Goal: Register for event/course

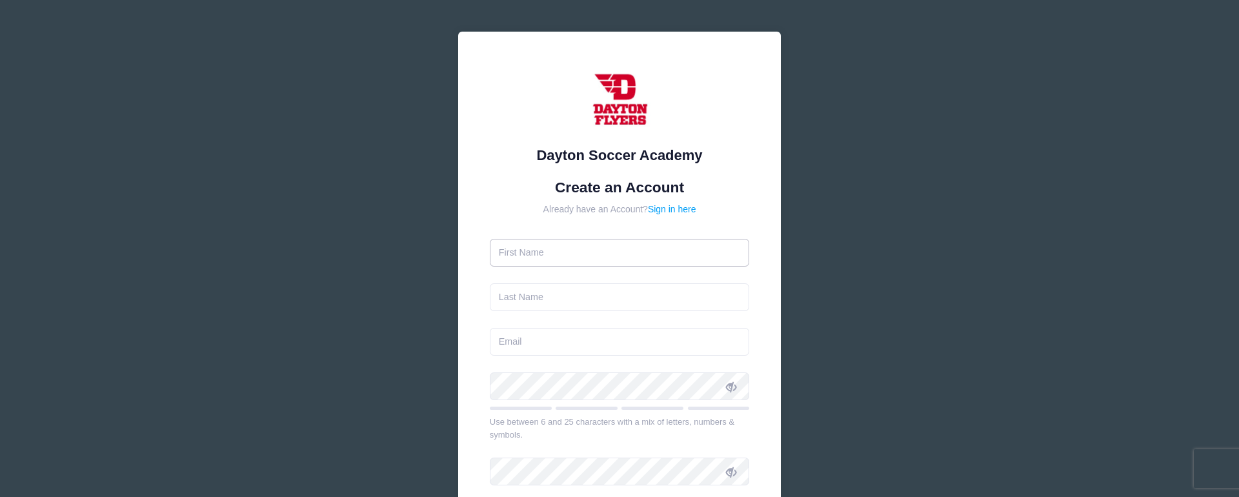
click at [530, 255] on input "text" at bounding box center [620, 253] width 260 height 28
type input "[PERSON_NAME]"
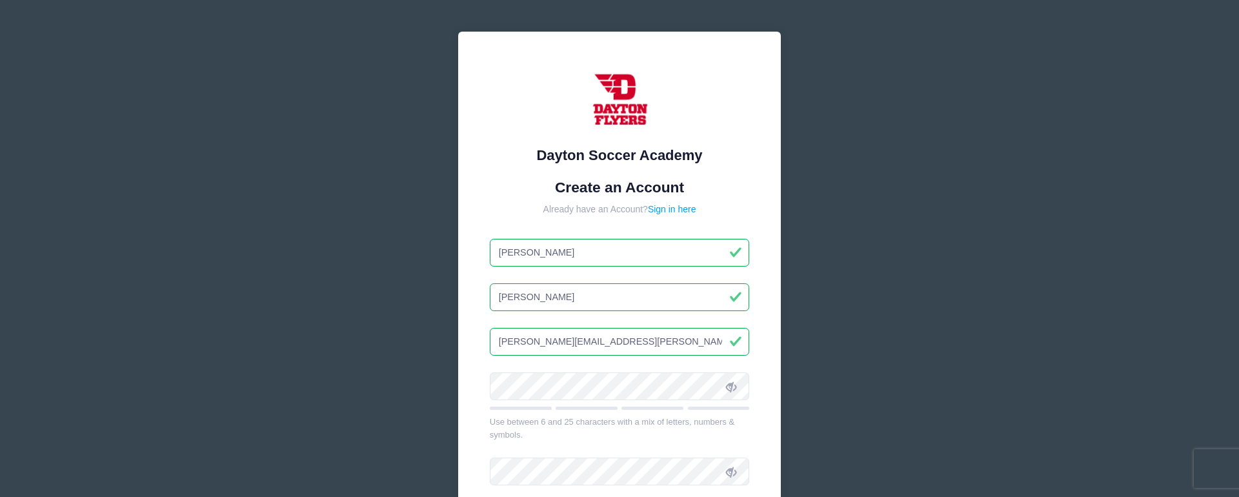
type input "[PERSON_NAME][EMAIL_ADDRESS][PERSON_NAME][DOMAIN_NAME]"
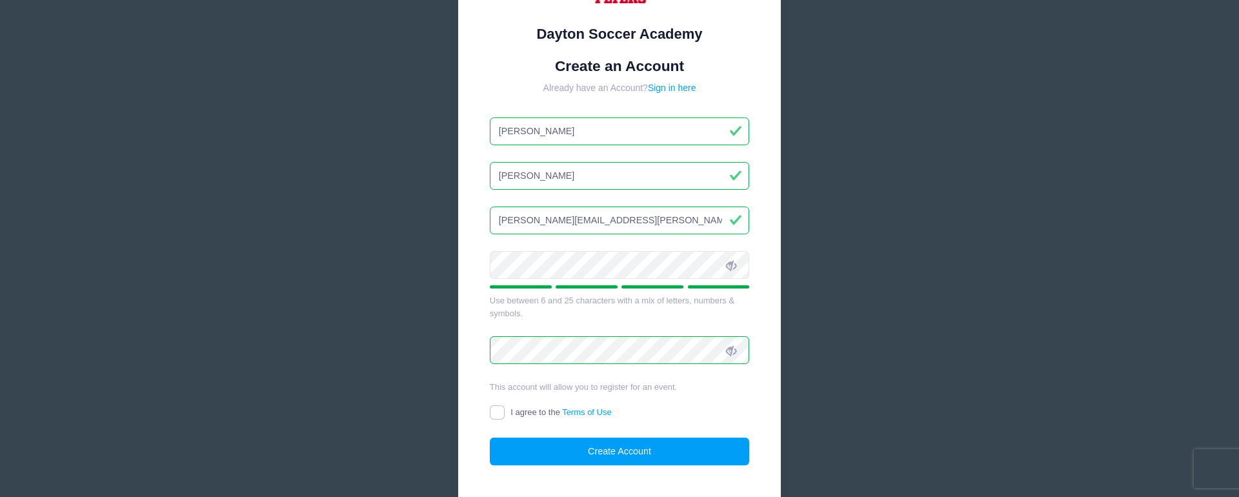
scroll to position [119, 0]
click at [495, 414] on input "I agree to the Terms of Use" at bounding box center [497, 414] width 15 height 15
checkbox input "true"
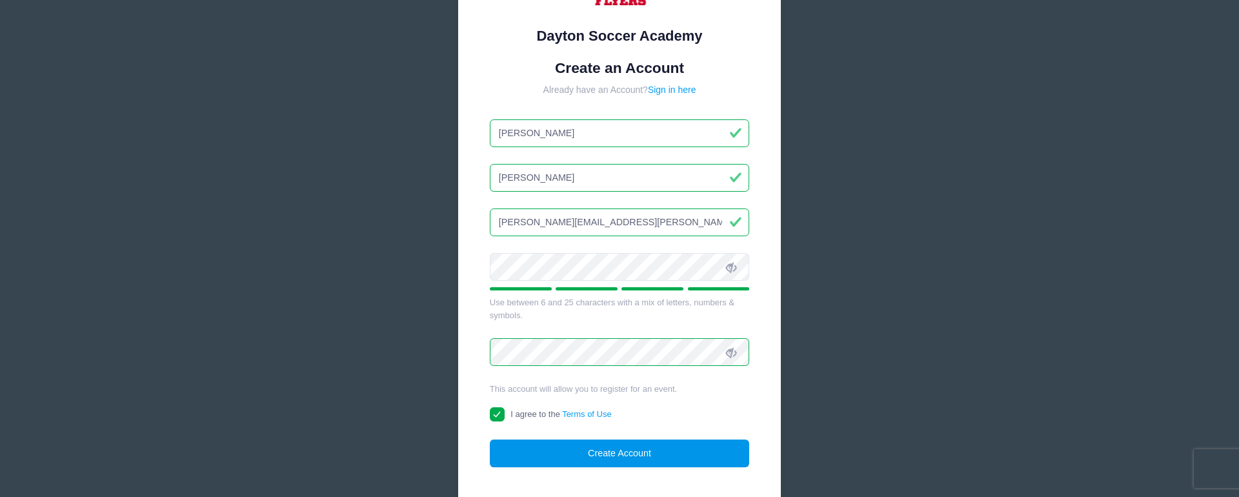
click at [627, 454] on button "Create Account" at bounding box center [620, 453] width 260 height 28
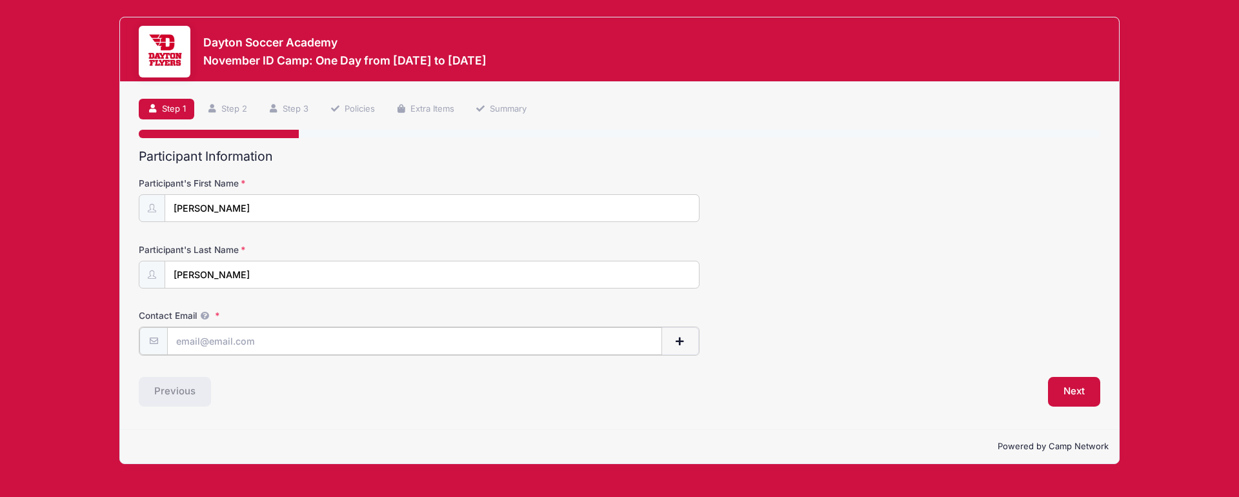
click at [203, 337] on input "Contact Email" at bounding box center [414, 341] width 495 height 28
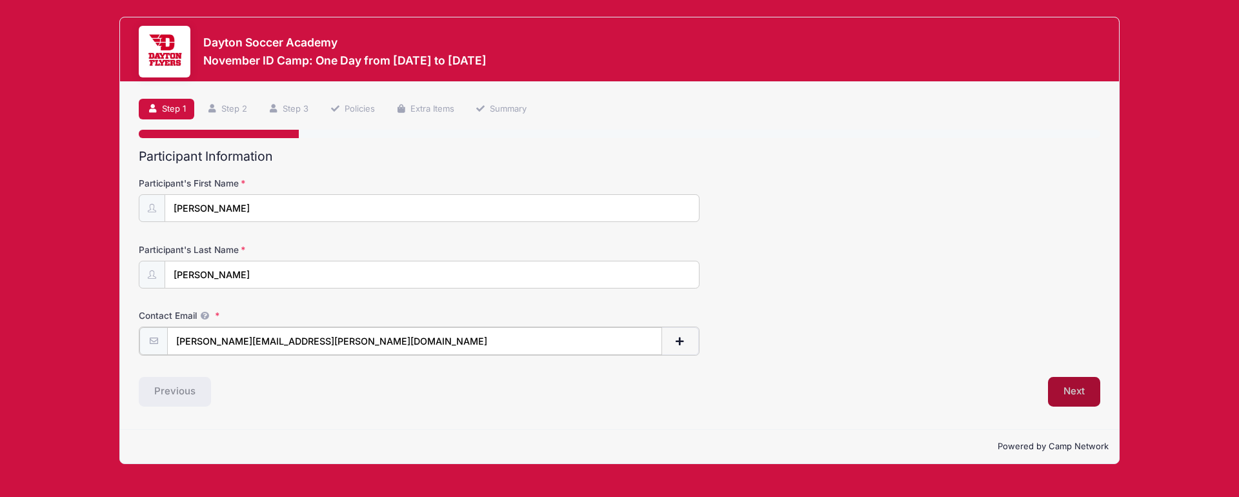
type input "[PERSON_NAME][EMAIL_ADDRESS][PERSON_NAME][DOMAIN_NAME]"
click at [1072, 384] on button "Next" at bounding box center [1074, 390] width 52 height 30
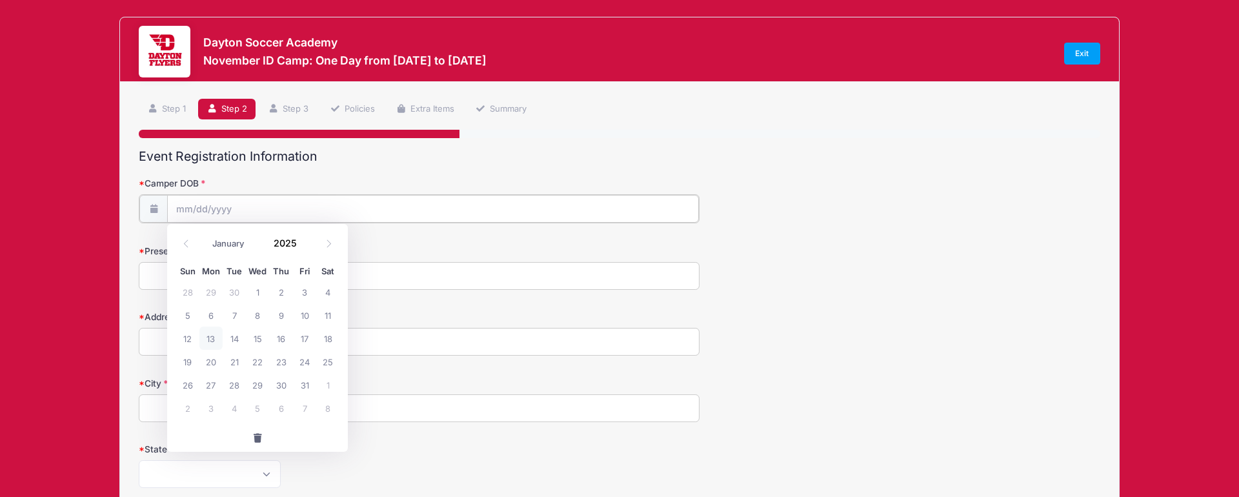
click at [284, 199] on input "Camper DOB" at bounding box center [433, 209] width 532 height 28
click at [304, 246] on span at bounding box center [304, 248] width 9 height 10
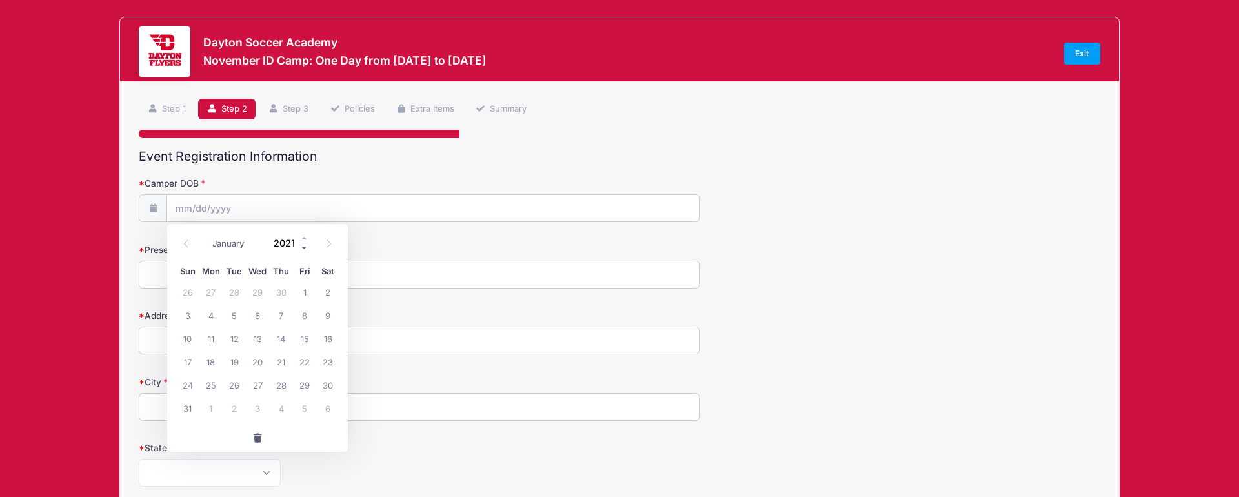
click at [304, 246] on span at bounding box center [304, 248] width 9 height 10
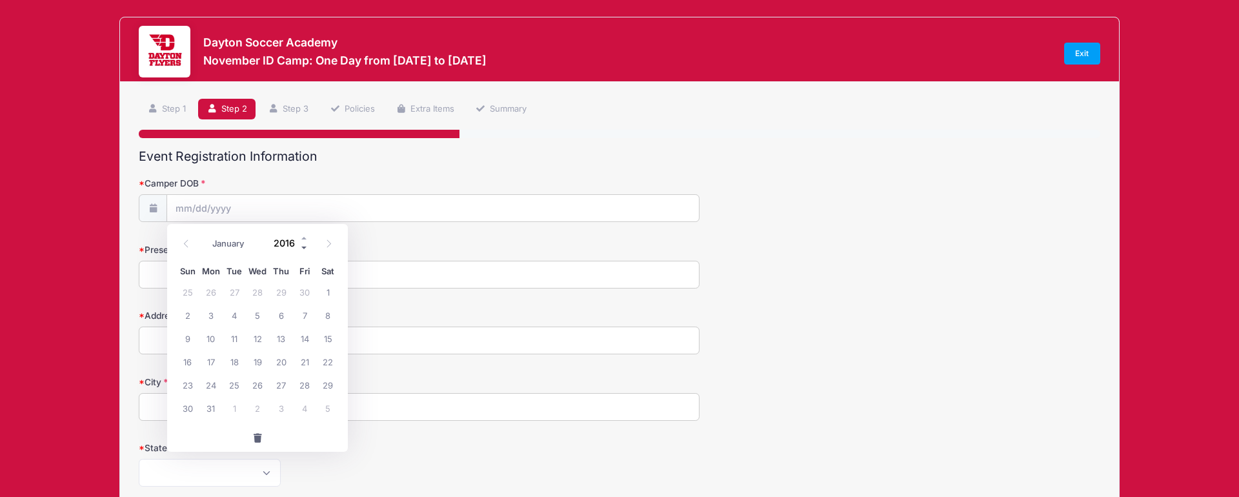
click at [304, 246] on span at bounding box center [304, 248] width 9 height 10
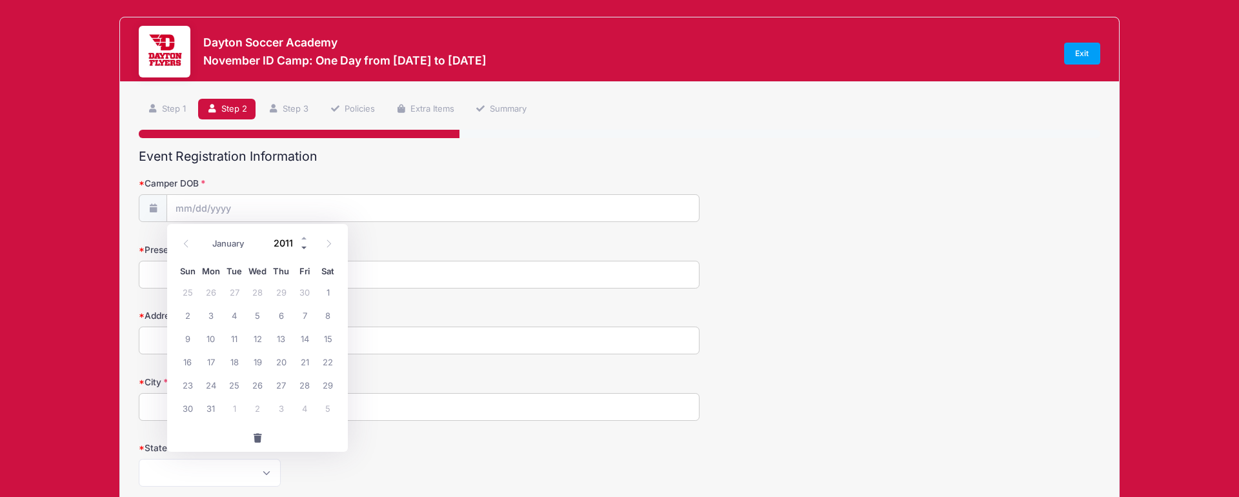
click at [304, 246] on span at bounding box center [304, 248] width 9 height 10
type input "2008"
click at [284, 382] on span "30" at bounding box center [281, 384] width 23 height 23
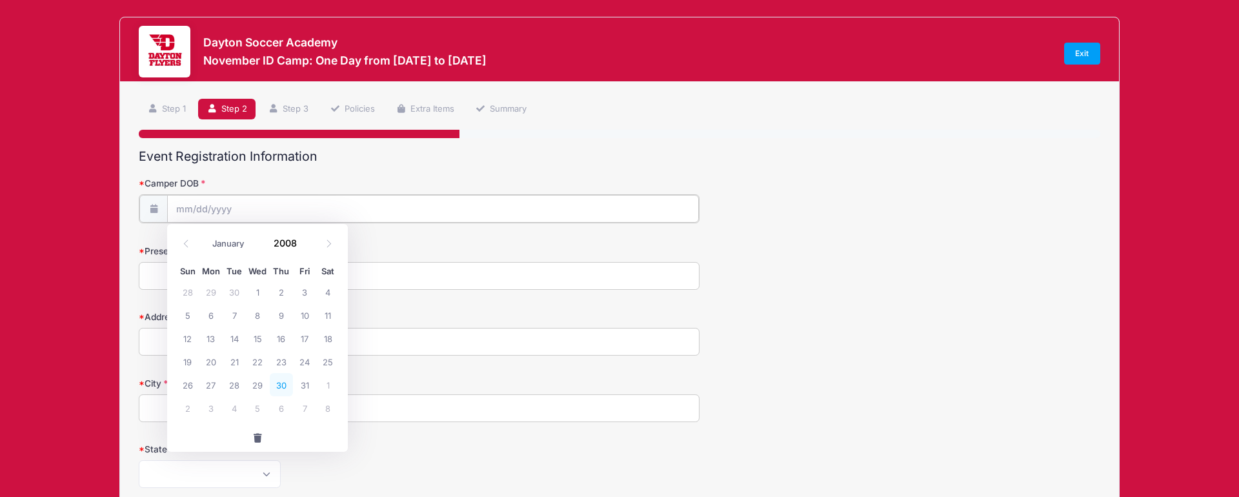
type input "10/30/2008"
click at [168, 274] on input "Present Age" at bounding box center [419, 275] width 561 height 28
type input "16"
click at [203, 342] on input "Address" at bounding box center [419, 340] width 561 height 28
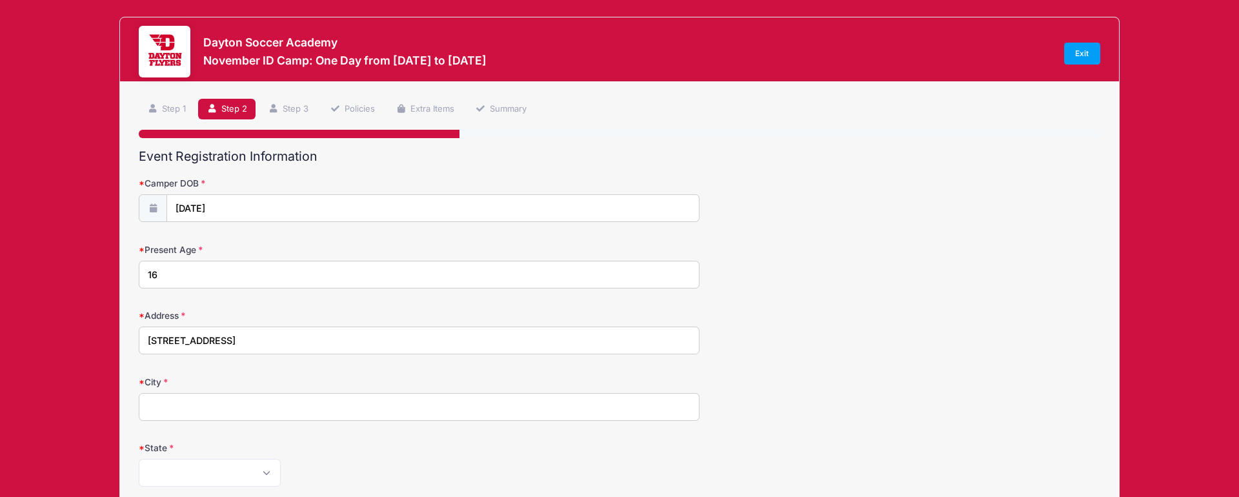
type input "15899 Grove Crest Dr"
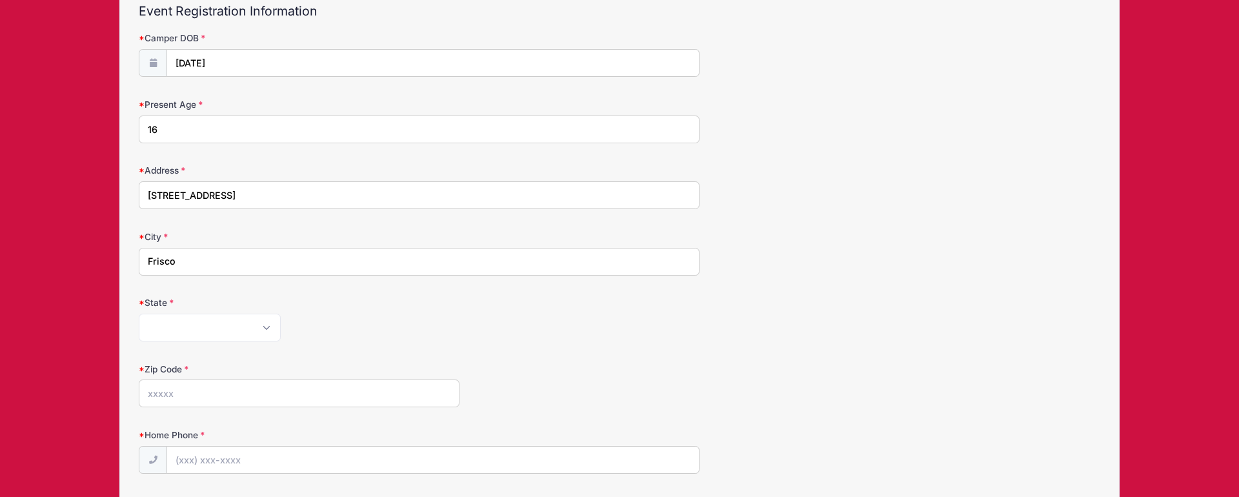
scroll to position [152, 0]
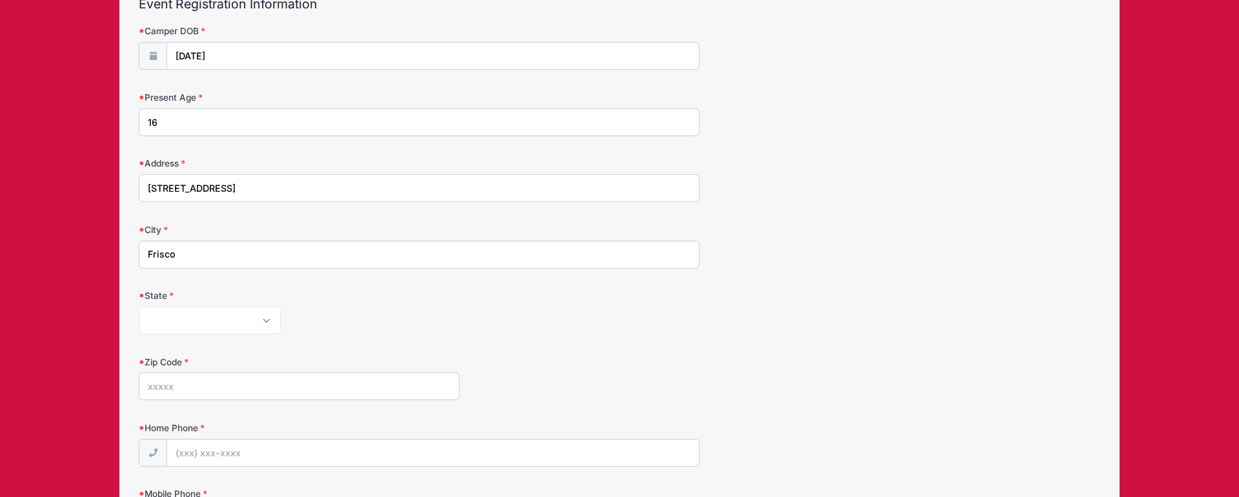
type input "Frisco"
select select "TX"
click at [139, 306] on select "Alabama Alaska American Samoa Arizona Arkansas Armed Forces Africa Armed Forces…" at bounding box center [210, 320] width 142 height 28
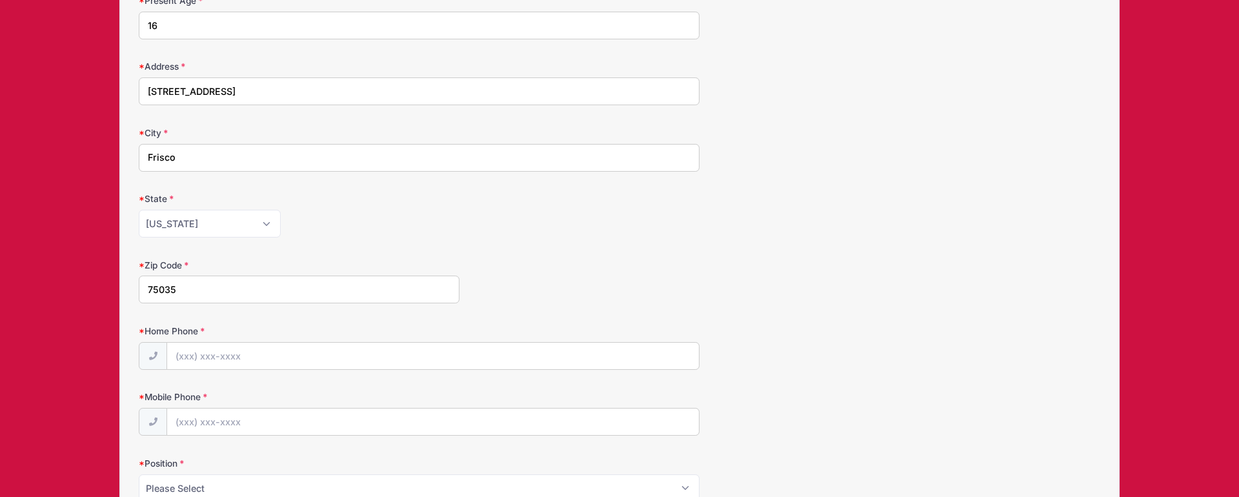
scroll to position [250, 0]
type input "75035"
click at [215, 345] on input "Home Phone" at bounding box center [433, 356] width 532 height 28
type input "(214) 755-9752"
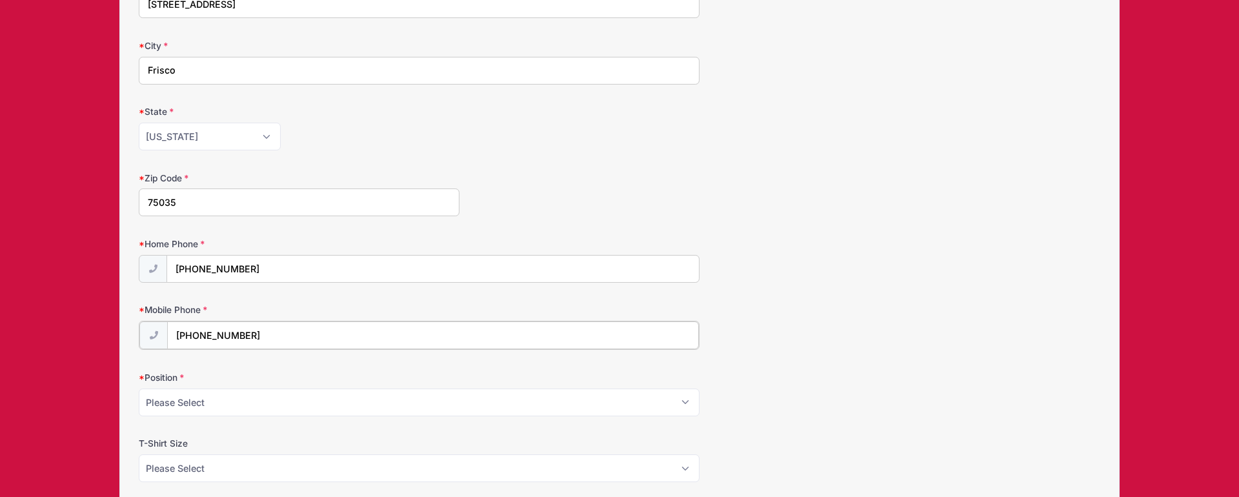
scroll to position [363, 0]
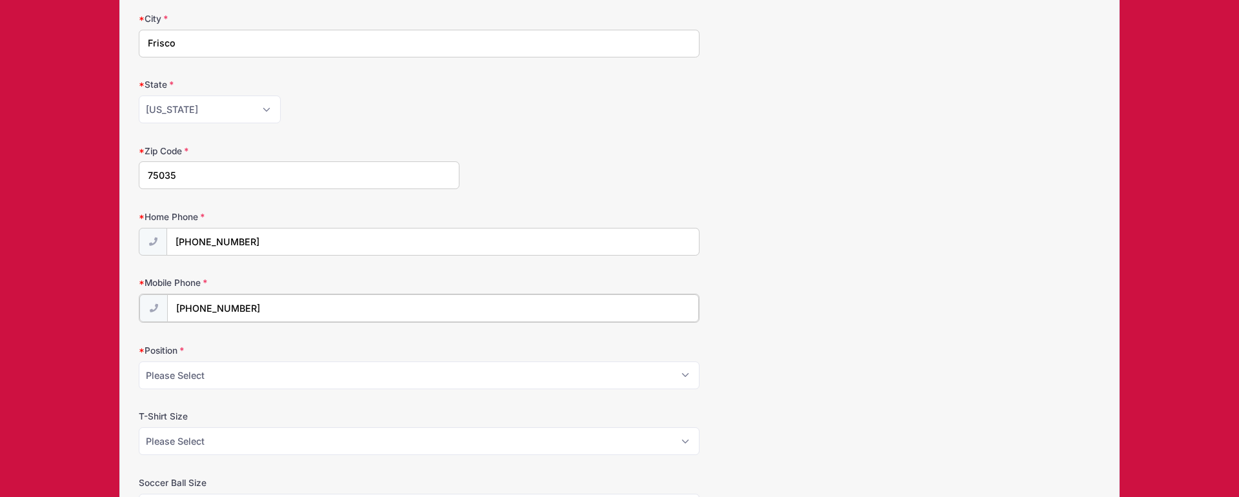
type input "(214) 755-9752"
click at [244, 370] on select "Please Select Forward Winger Central Midfield Right Back Left Back Center Back …" at bounding box center [419, 374] width 561 height 28
select select "Winger"
click at [139, 360] on select "Please Select Forward Winger Central Midfield Right Back Left Back Center Back …" at bounding box center [419, 374] width 561 height 28
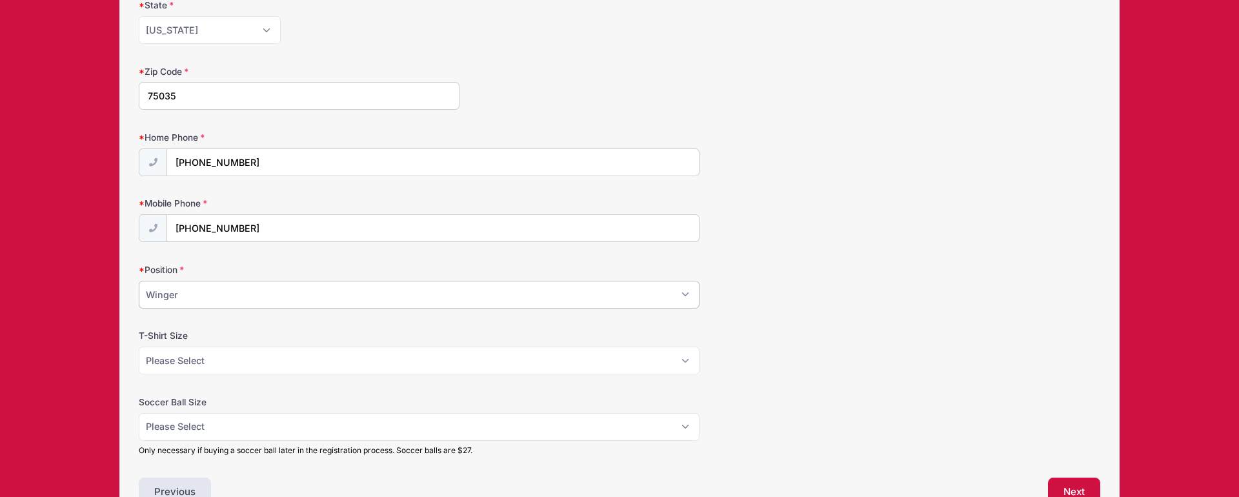
scroll to position [481, 0]
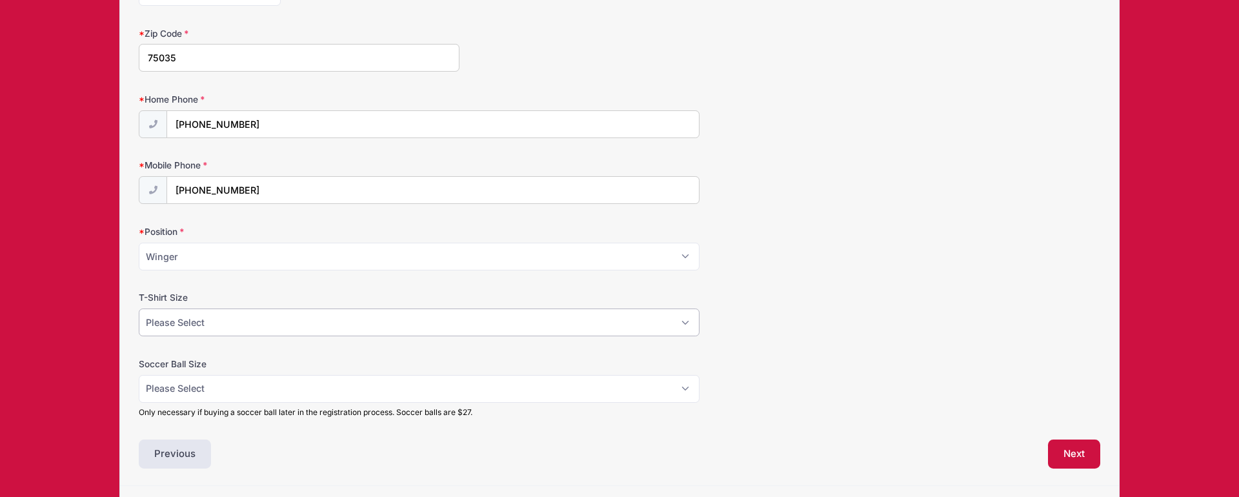
click at [232, 320] on select "Please Select Youth Small Youth Medium Youth Large Adult Small Adult Medium Adu…" at bounding box center [419, 322] width 561 height 28
select select "Adult Medium"
click at [139, 308] on select "Please Select Youth Small Youth Medium Youth Large Adult Small Adult Medium Adu…" at bounding box center [419, 322] width 561 height 28
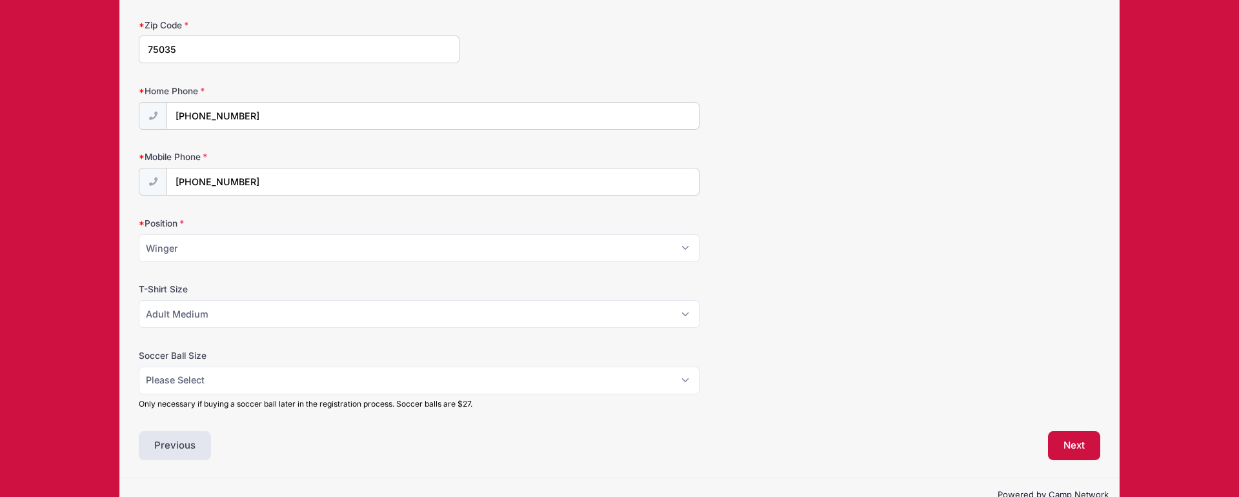
click at [241, 394] on div "Please Select Size 4 Size 5 Only necessary if buying a soccer ball later in the…" at bounding box center [419, 387] width 561 height 43
click at [1073, 446] on button "Next" at bounding box center [1074, 449] width 52 height 30
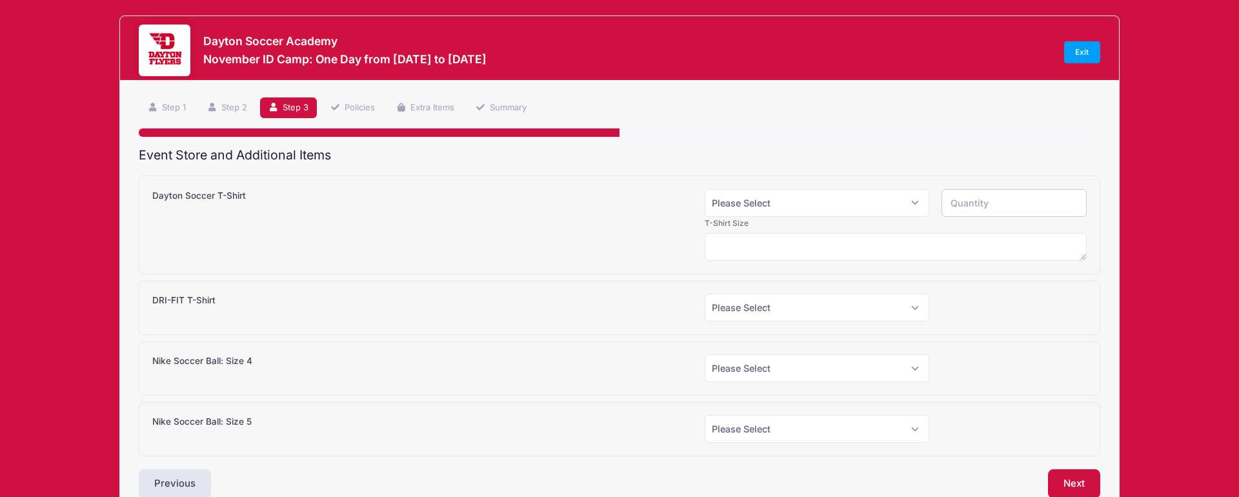
scroll to position [0, 0]
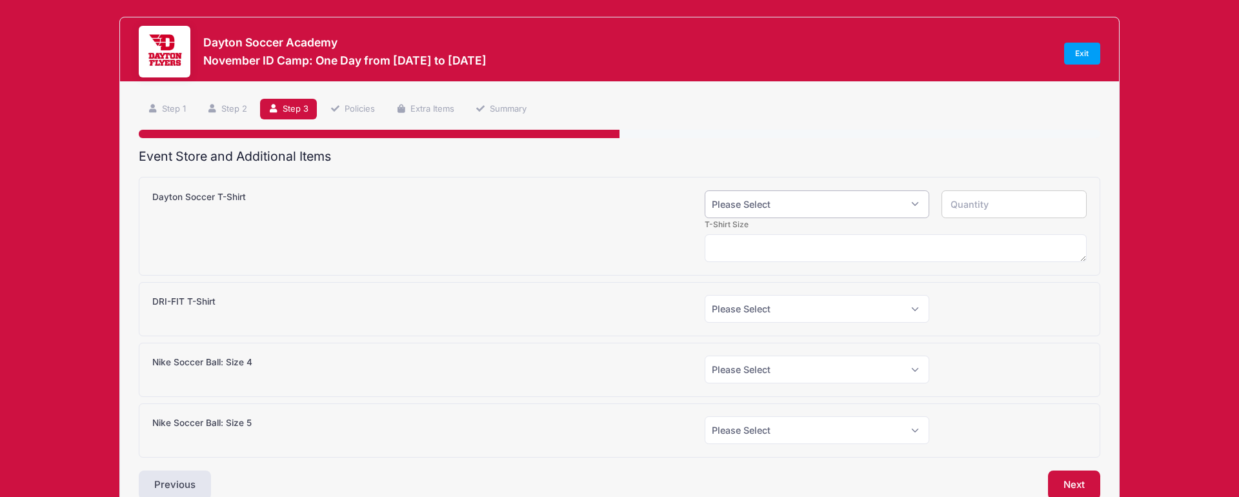
click at [830, 206] on select "Please Select Yes (+$15.00) No" at bounding box center [816, 204] width 224 height 28
select select "1"
click at [704, 190] on select "Please Select Yes (+$15.00) No" at bounding box center [816, 204] width 224 height 28
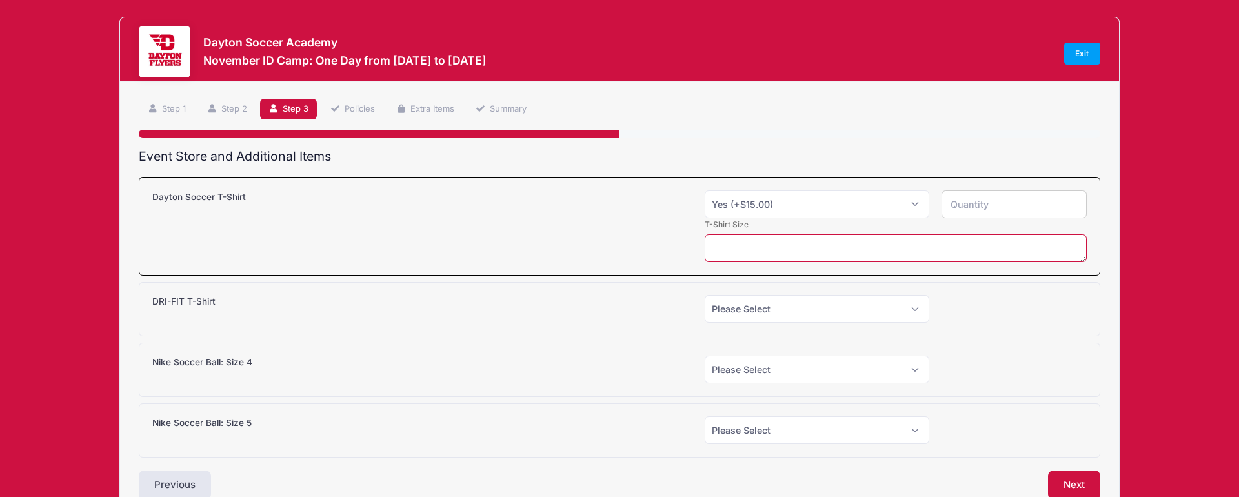
click at [751, 244] on textarea at bounding box center [895, 248] width 382 height 28
type textarea "Adult M"
click at [761, 310] on select "Please Select Yes (+$20.00) No" at bounding box center [816, 308] width 224 height 28
click at [859, 205] on select "Please Select Yes (+$15.00) No" at bounding box center [816, 204] width 224 height 28
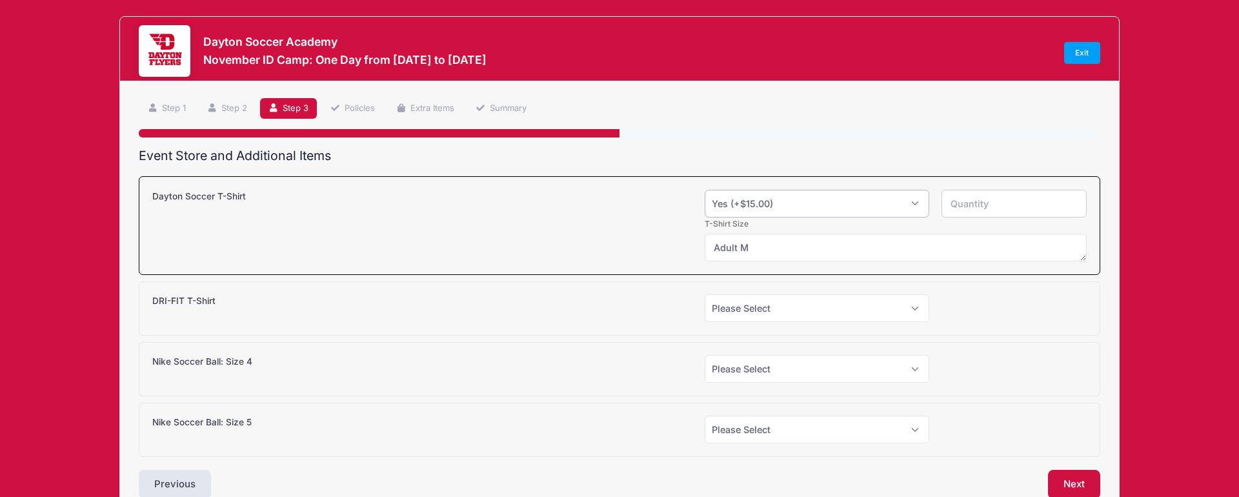
select select "0"
click at [704, 190] on select "Please Select Yes (+$15.00) No" at bounding box center [816, 204] width 224 height 28
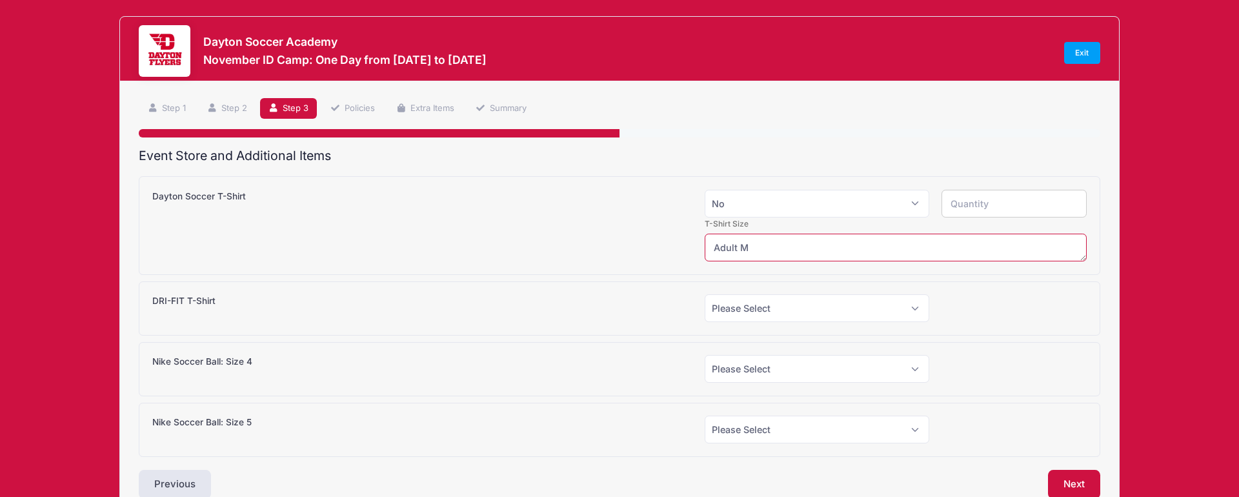
click at [770, 251] on textarea "Adult M" at bounding box center [895, 248] width 382 height 28
click at [784, 307] on select "Please Select Yes (+$20.00) No" at bounding box center [816, 308] width 224 height 28
select select "1"
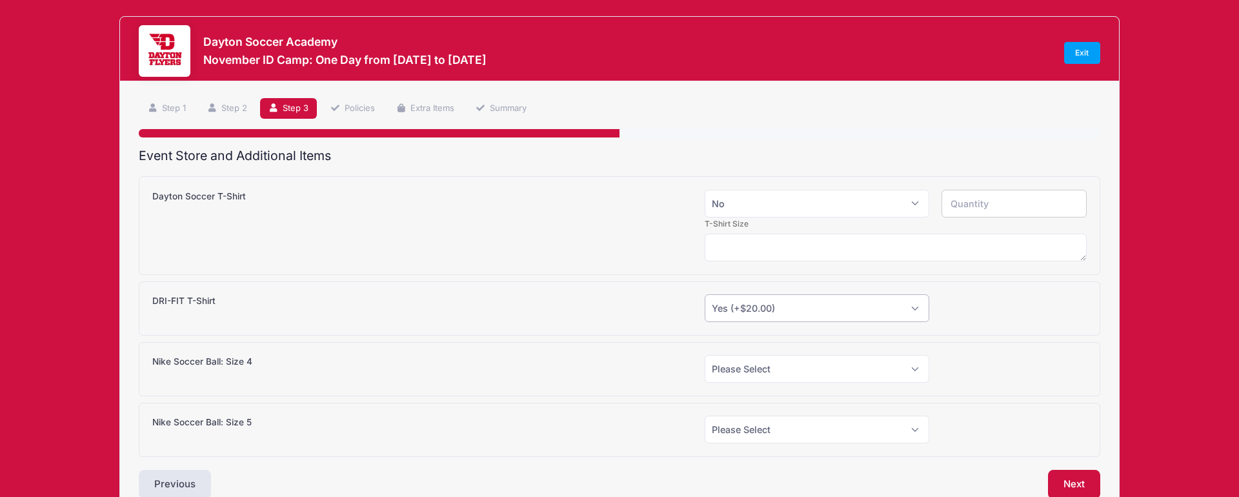
click at [704, 294] on select "Please Select Yes (+$20.00) No" at bounding box center [816, 308] width 224 height 28
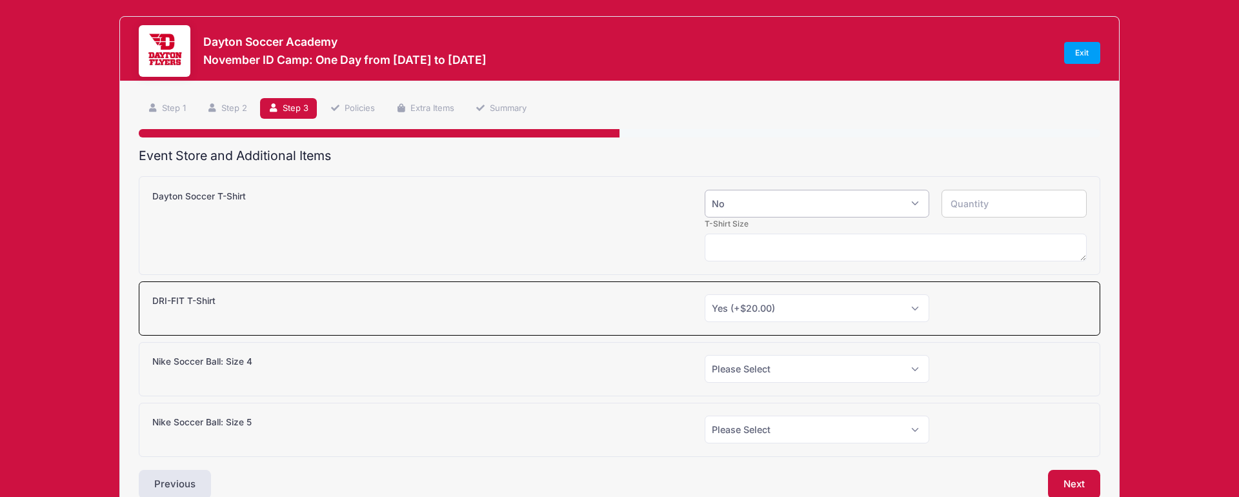
click at [766, 204] on select "Please Select Yes (+$15.00) No" at bounding box center [816, 204] width 224 height 28
select select "1"
click at [704, 190] on select "Please Select Yes (+$15.00) No" at bounding box center [816, 204] width 224 height 28
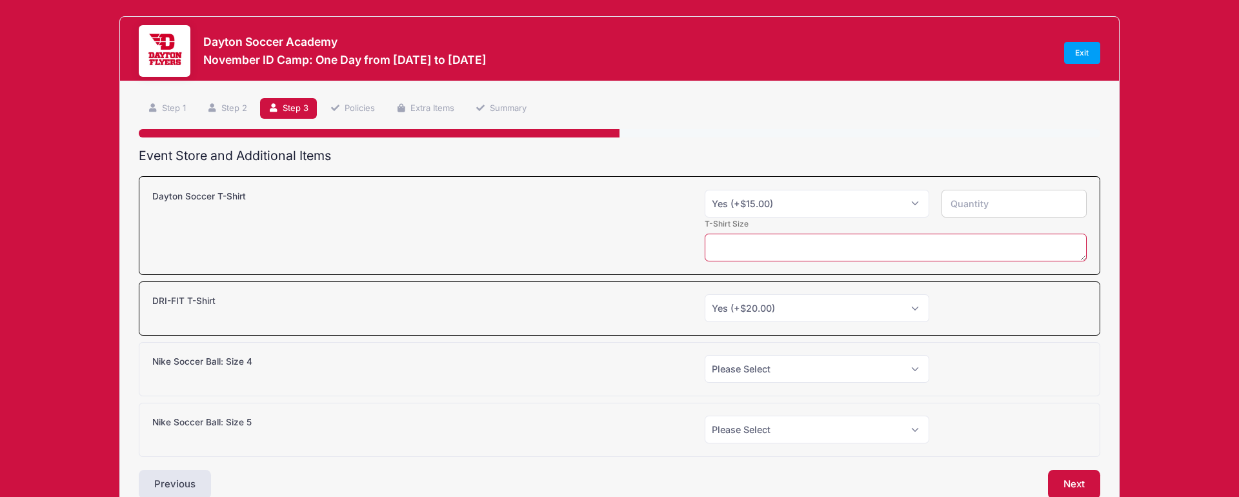
click at [737, 237] on textarea at bounding box center [895, 248] width 382 height 28
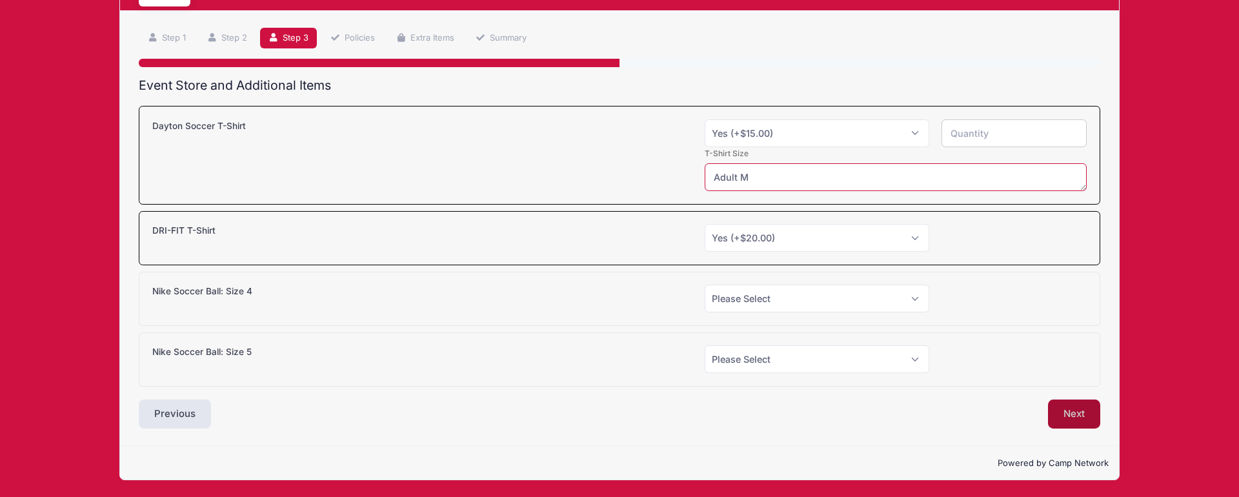
type textarea "Adult M"
click at [1068, 412] on button "Next" at bounding box center [1074, 414] width 52 height 30
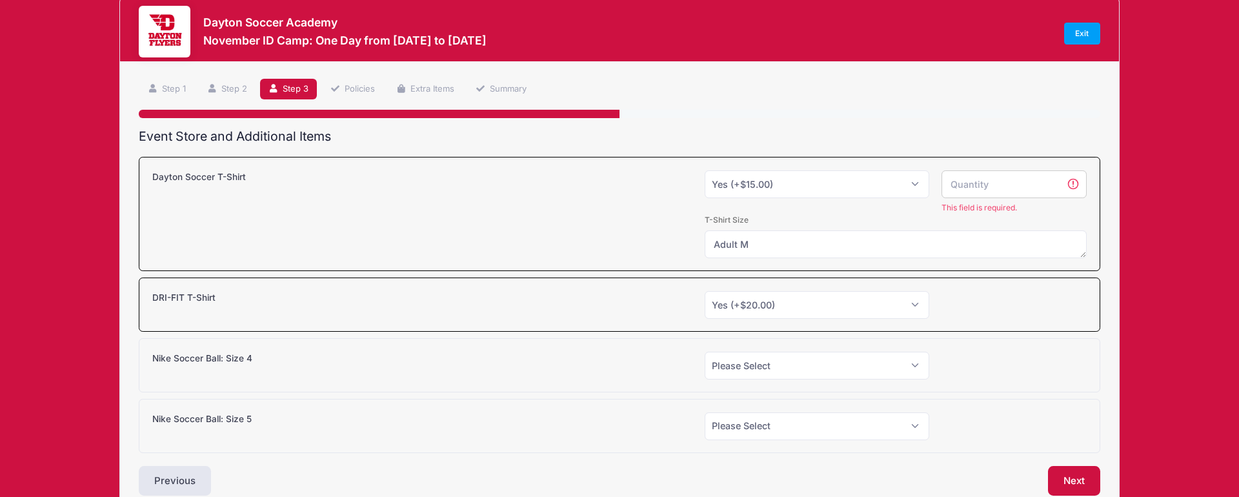
scroll to position [11, 0]
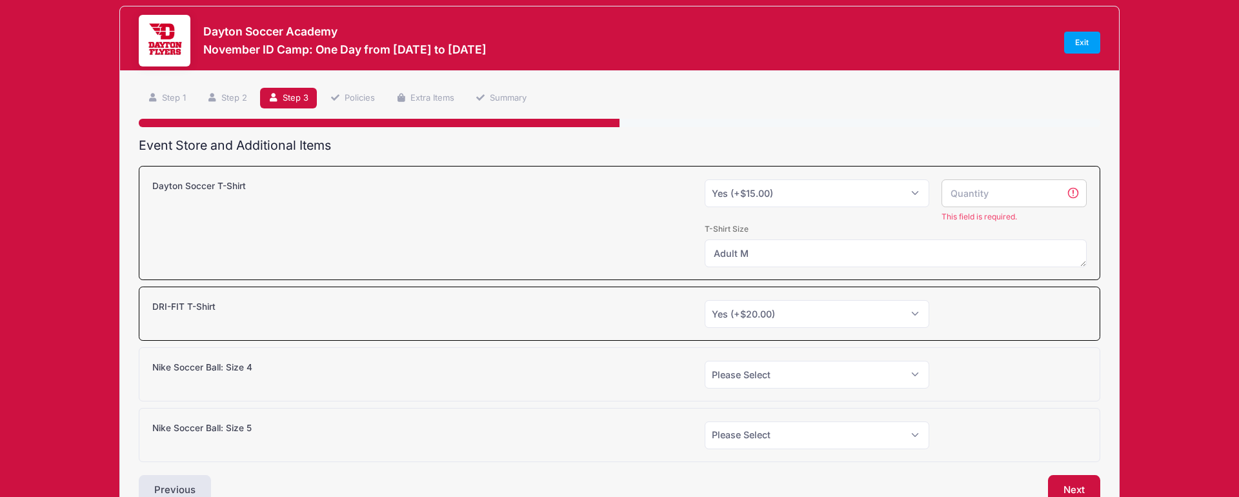
click at [1006, 190] on input "number" at bounding box center [1013, 193] width 145 height 28
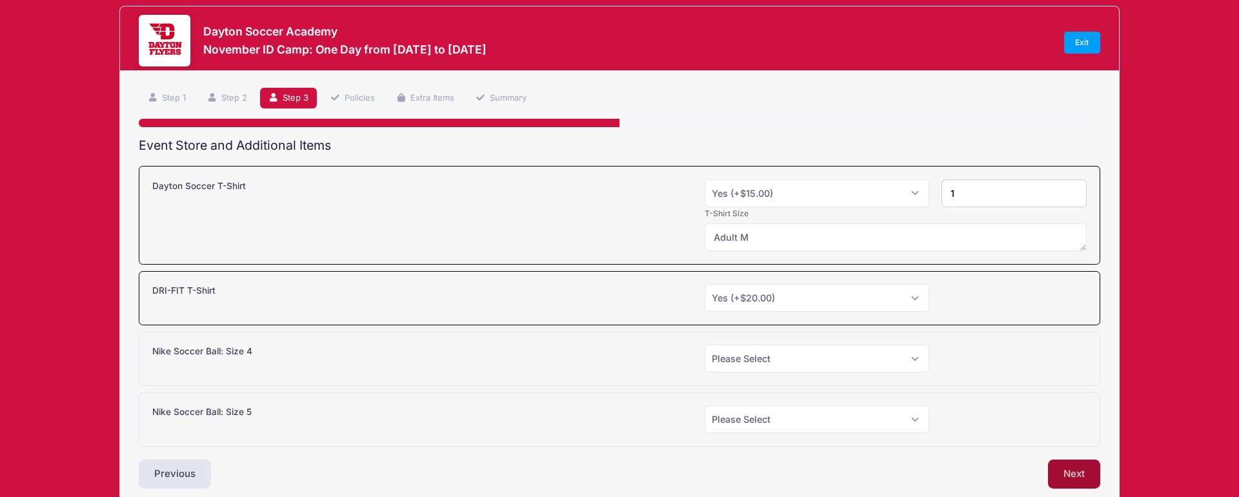
type input "1"
click at [1072, 475] on button "Next" at bounding box center [1074, 474] width 52 height 30
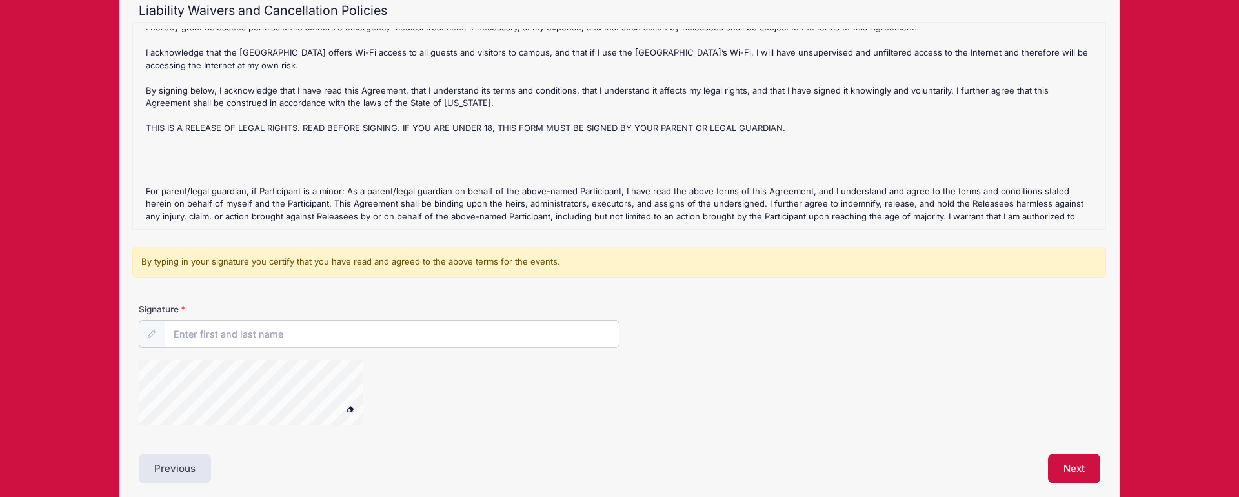
scroll to position [201, 0]
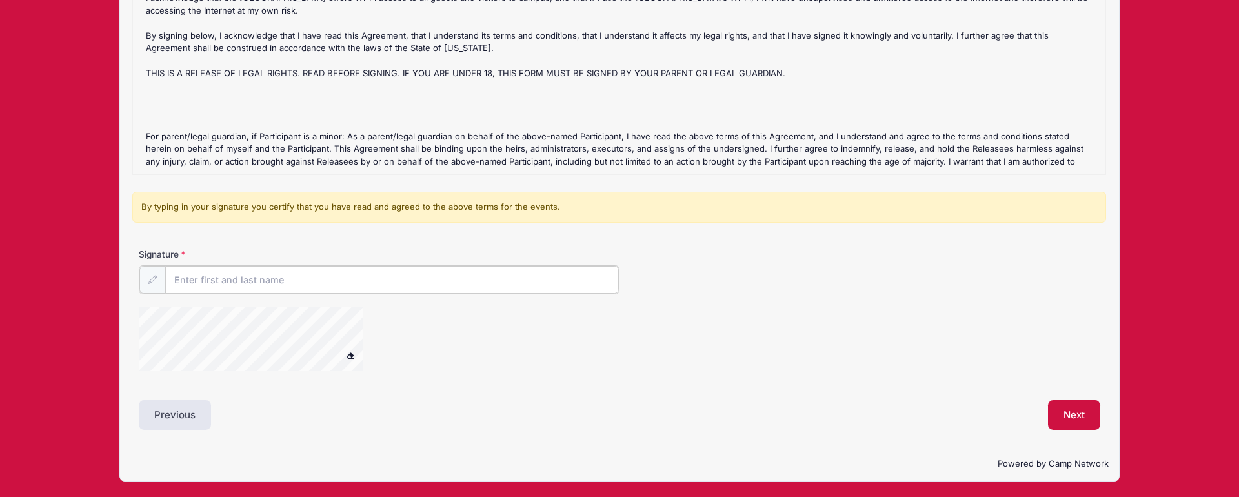
click at [208, 277] on input "Signature" at bounding box center [392, 280] width 454 height 28
type input "Justin McCord"
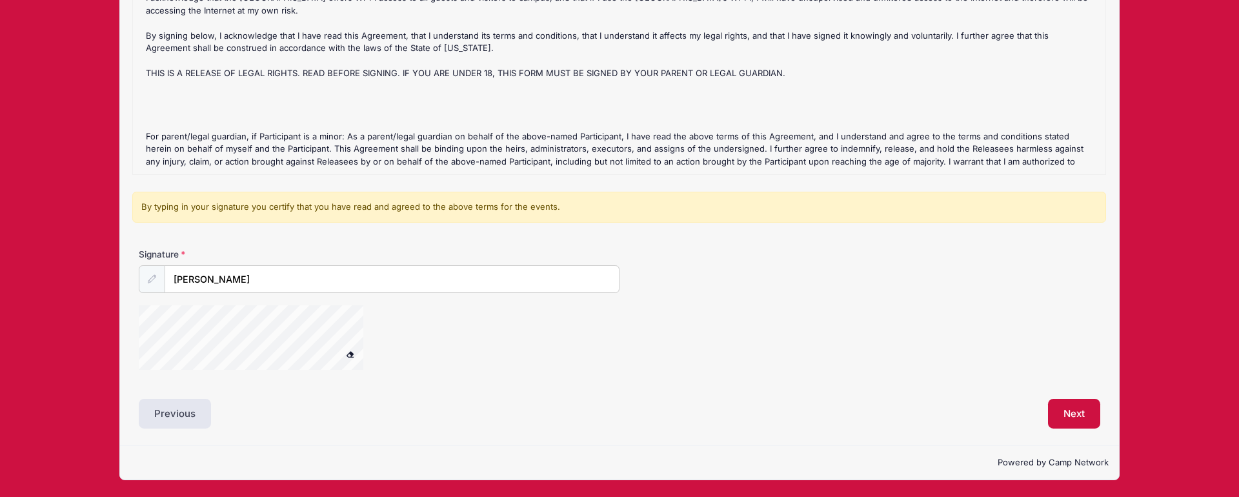
click at [153, 277] on icon at bounding box center [152, 279] width 8 height 8
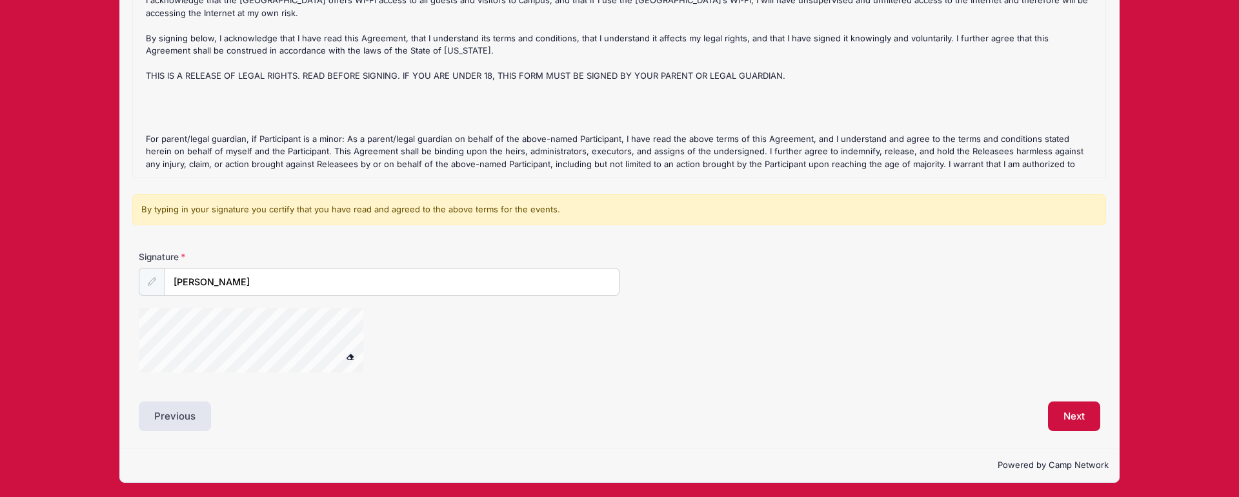
scroll to position [194, 0]
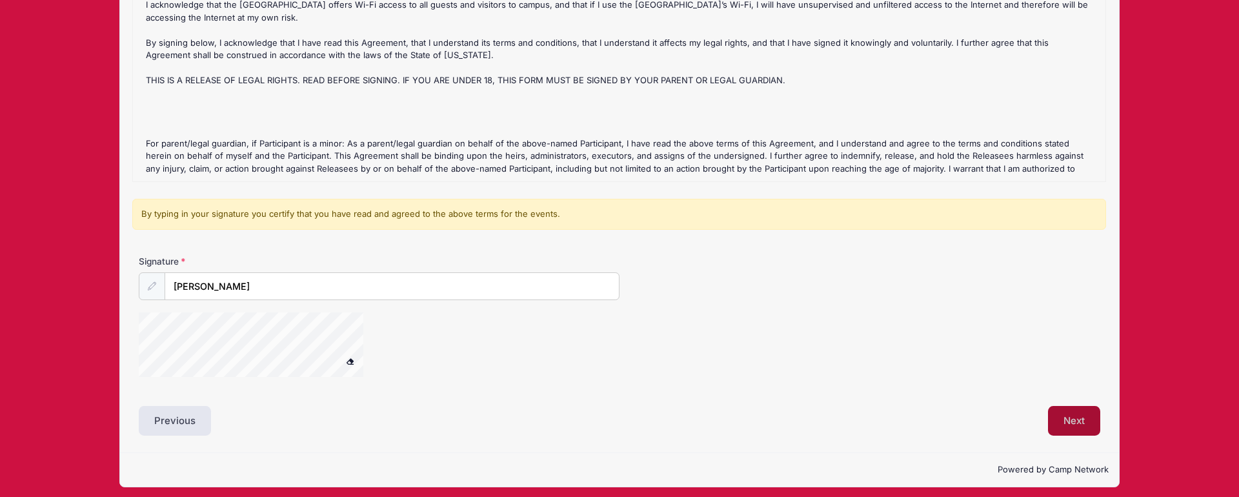
click at [1072, 422] on button "Next" at bounding box center [1074, 421] width 52 height 30
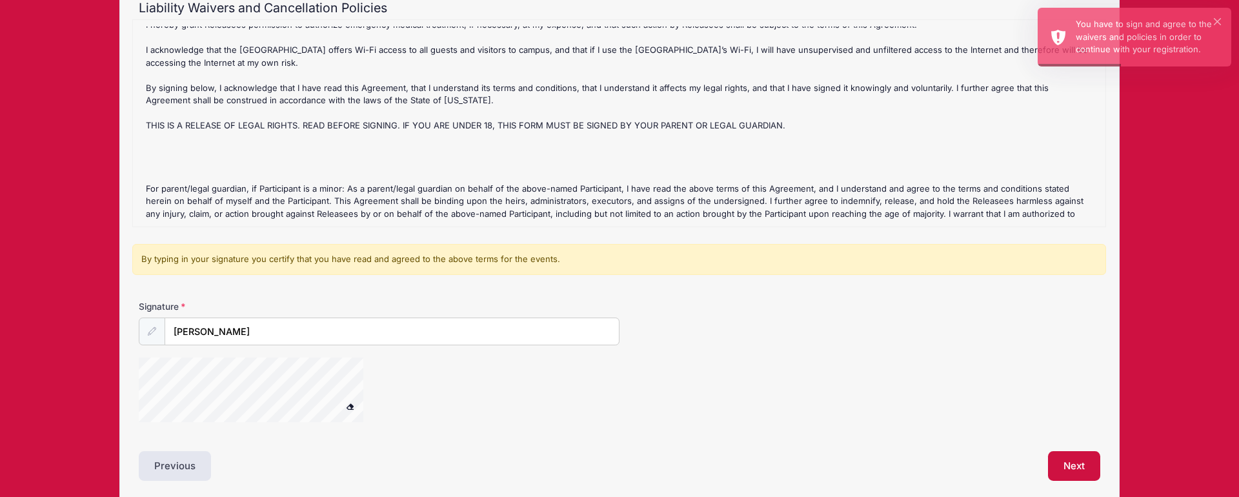
scroll to position [149, 0]
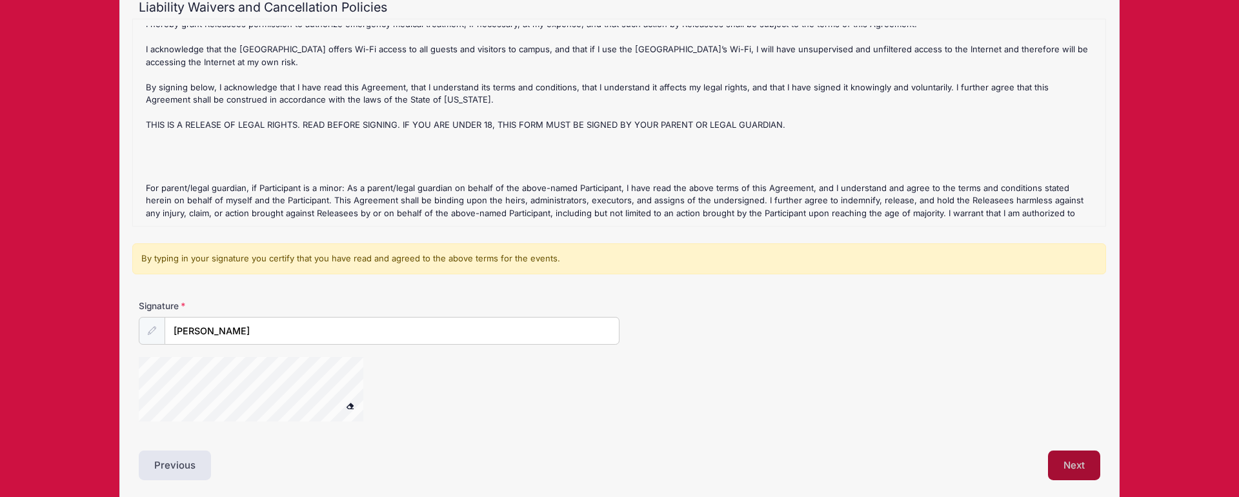
click at [1079, 464] on button "Next" at bounding box center [1074, 465] width 52 height 30
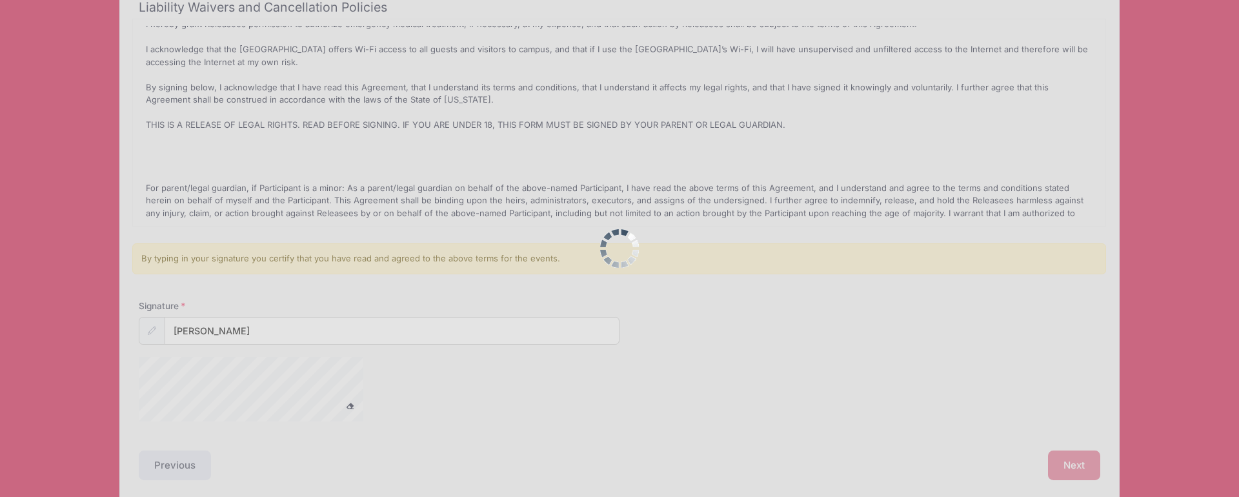
scroll to position [0, 0]
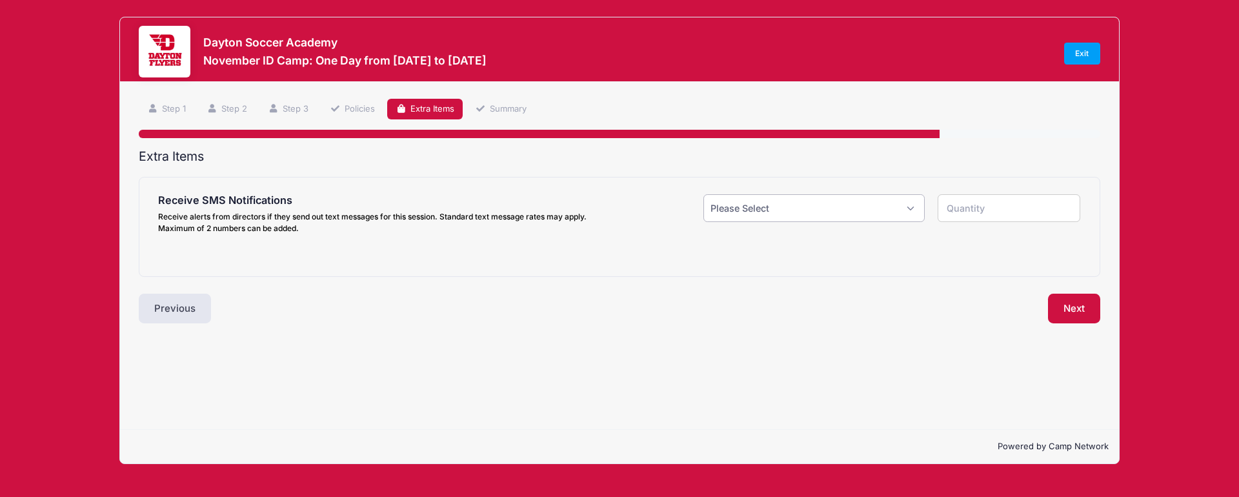
click at [756, 204] on select "Please Select Yes ($0.00) No" at bounding box center [813, 208] width 221 height 28
select select "1"
click at [703, 194] on select "Please Select Yes ($0.00) No" at bounding box center [813, 208] width 221 height 28
type input "1"
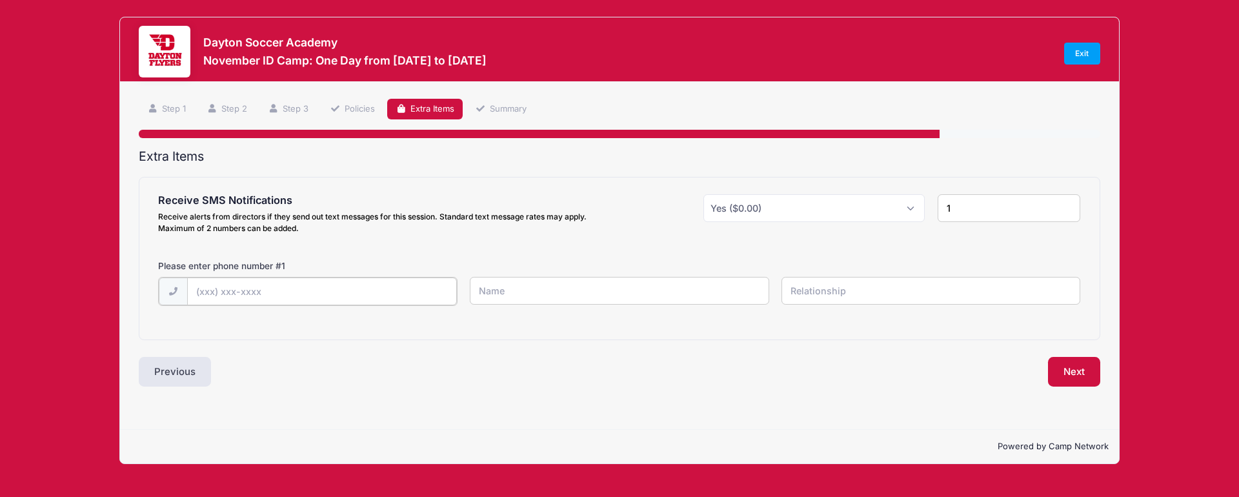
click at [270, 290] on input "text" at bounding box center [322, 291] width 270 height 28
type input "(214) 755-9752"
type input "Justin McCord"
type input "F"
type input "Parent"
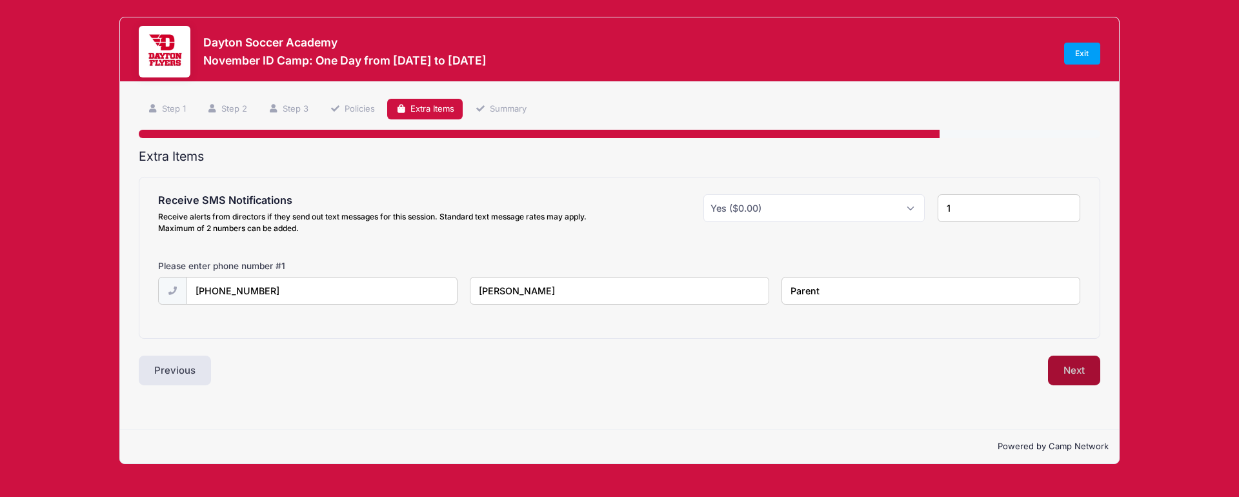
click at [1082, 372] on button "Next" at bounding box center [1074, 370] width 52 height 30
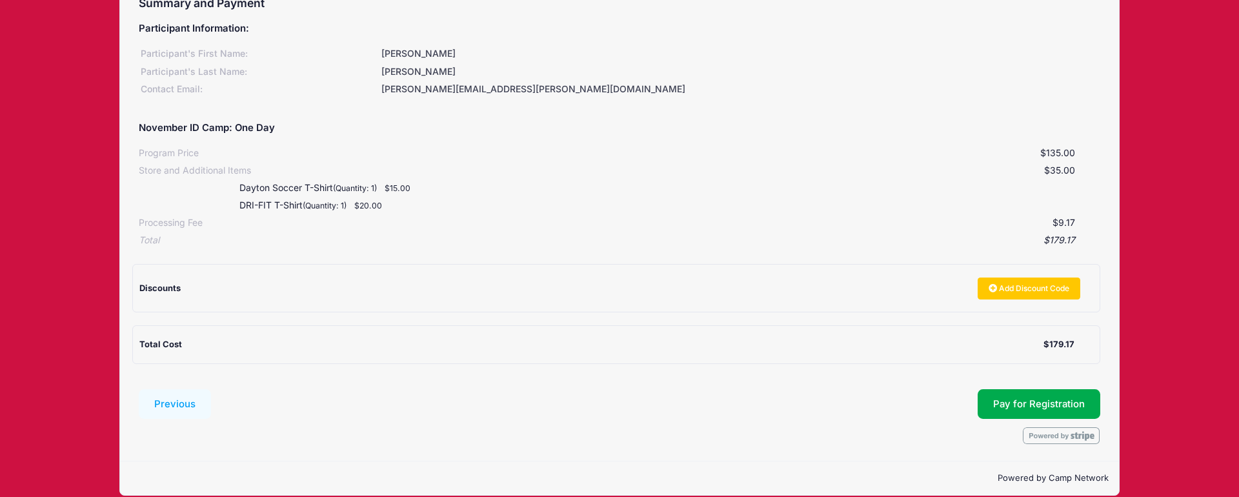
scroll to position [168, 0]
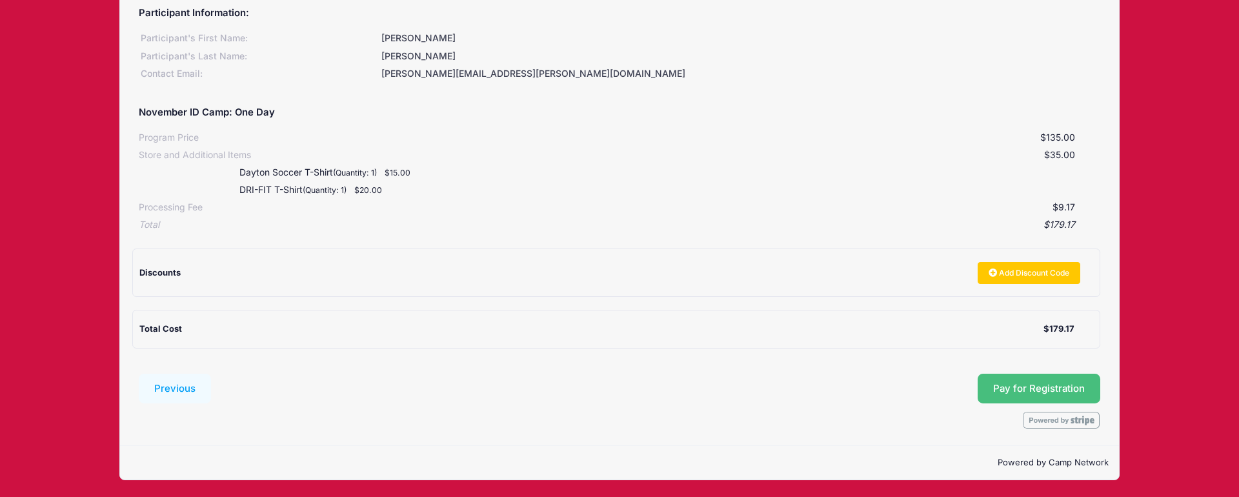
click at [1005, 392] on button "Pay for Registration" at bounding box center [1038, 389] width 123 height 30
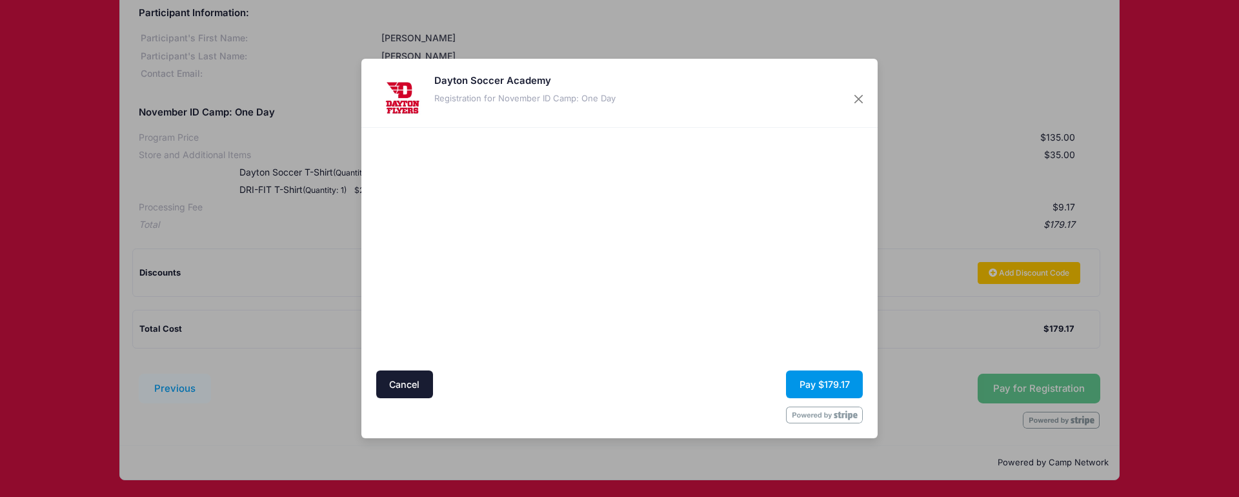
click at [818, 384] on button "Pay $179.17" at bounding box center [824, 384] width 77 height 28
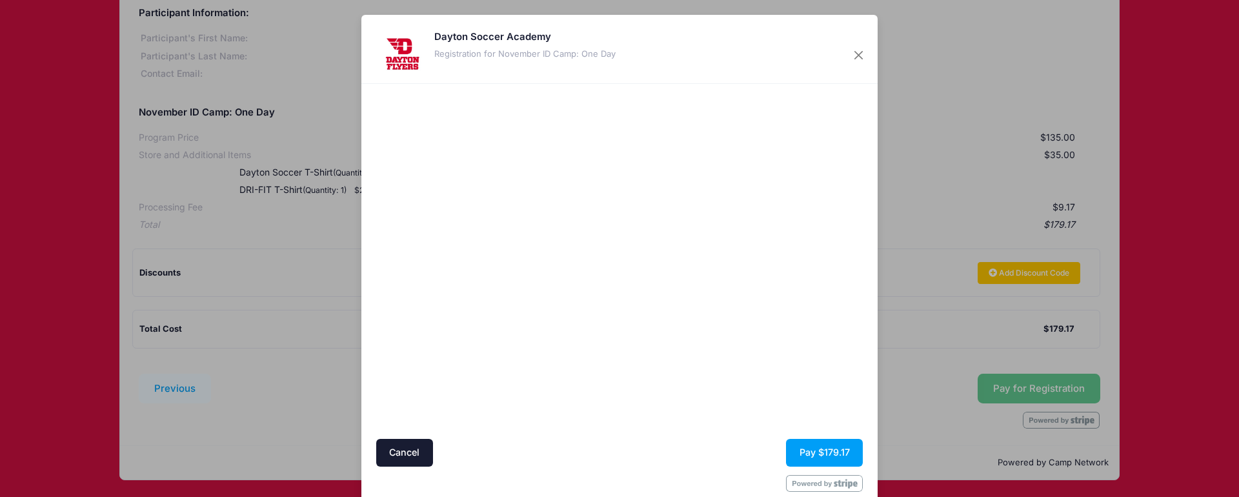
click at [745, 403] on div at bounding box center [744, 261] width 237 height 342
click at [822, 453] on button "Pay $179.17" at bounding box center [824, 453] width 77 height 28
